Goal: Feedback & Contribution: Submit feedback/report problem

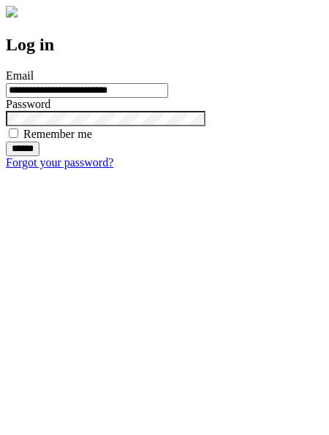
type input "**********"
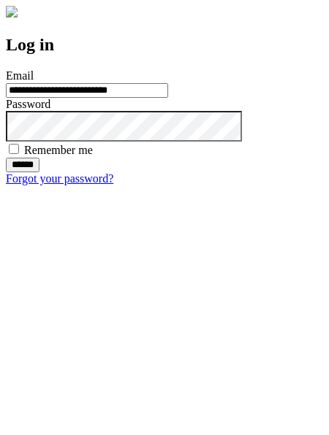
click at [39, 172] on input "******" at bounding box center [23, 165] width 34 height 15
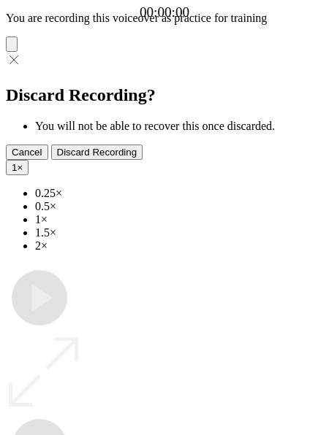
type input "**********"
